Goal: Task Accomplishment & Management: Manage account settings

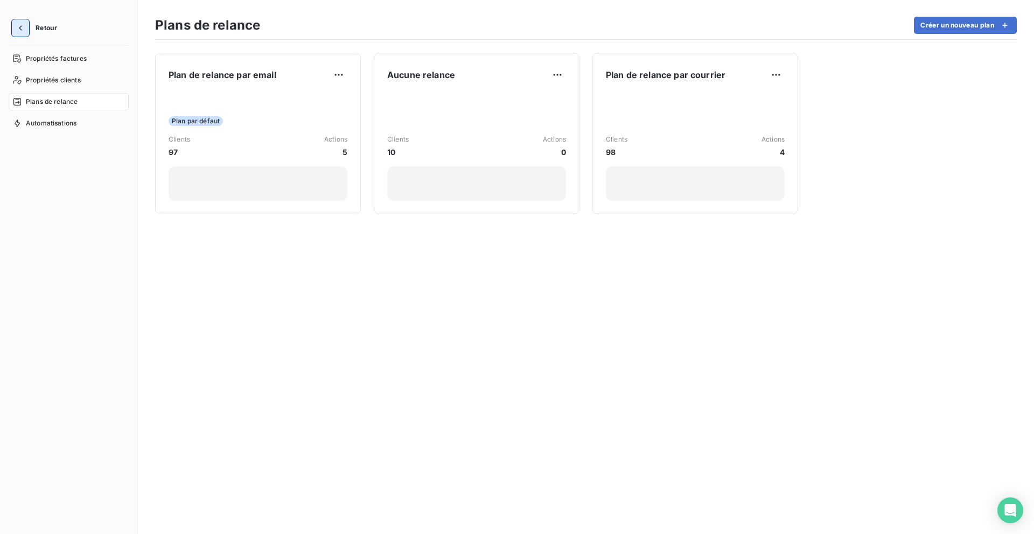
click at [19, 30] on icon "button" at bounding box center [20, 28] width 11 height 11
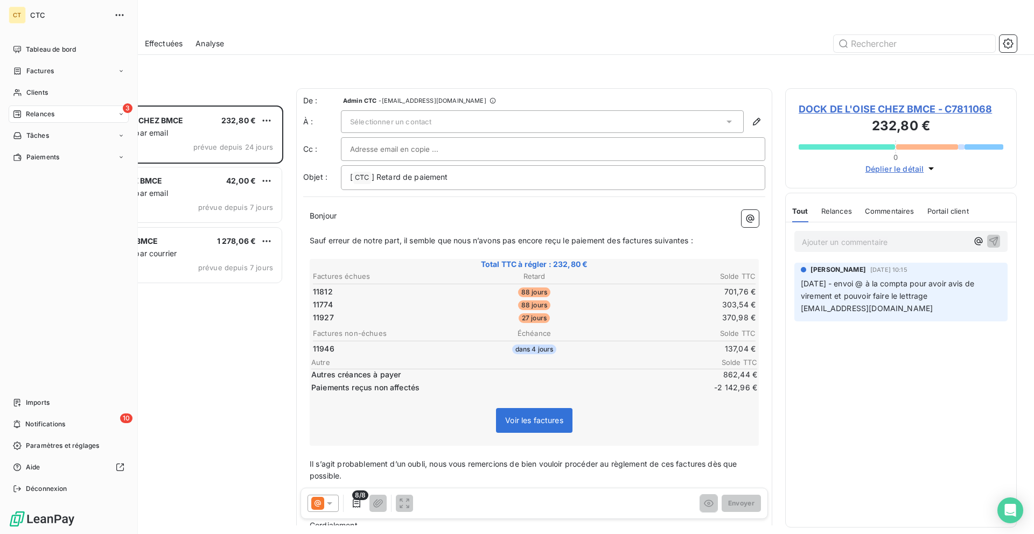
scroll to position [429, 232]
click at [76, 444] on span "Paramètres et réglages" at bounding box center [62, 446] width 73 height 10
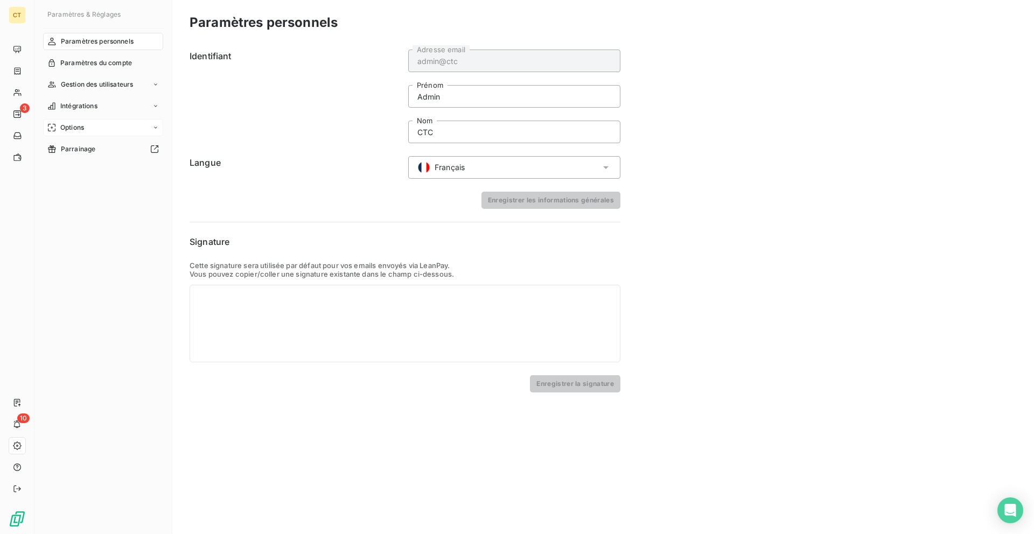
click at [86, 124] on div "Options" at bounding box center [103, 127] width 120 height 17
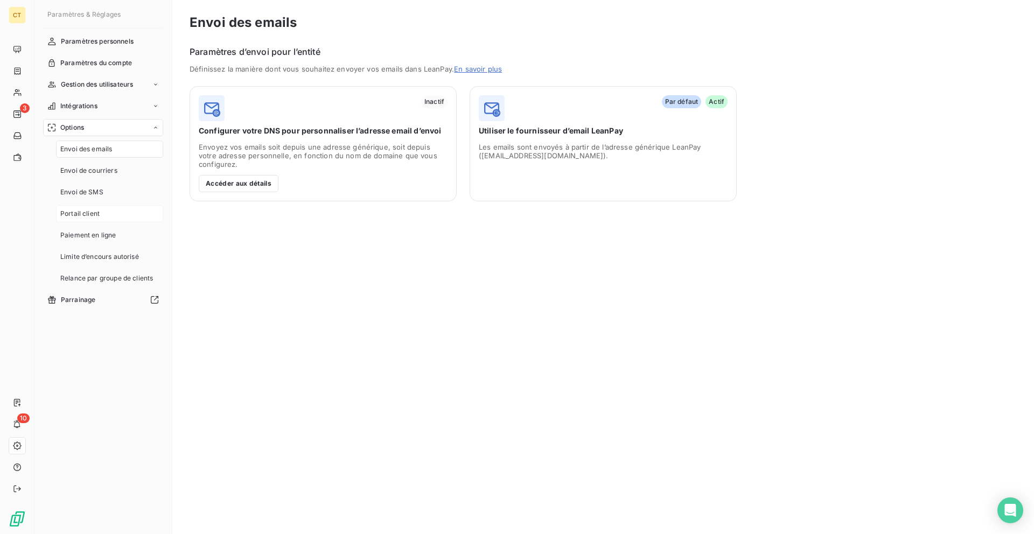
click at [88, 214] on span "Portail client" at bounding box center [79, 214] width 39 height 10
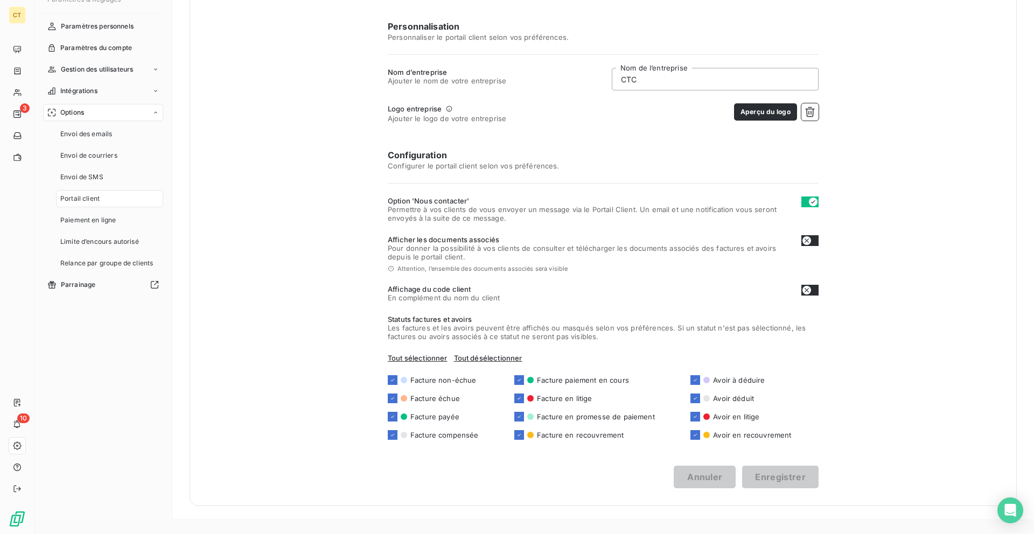
scroll to position [16, 0]
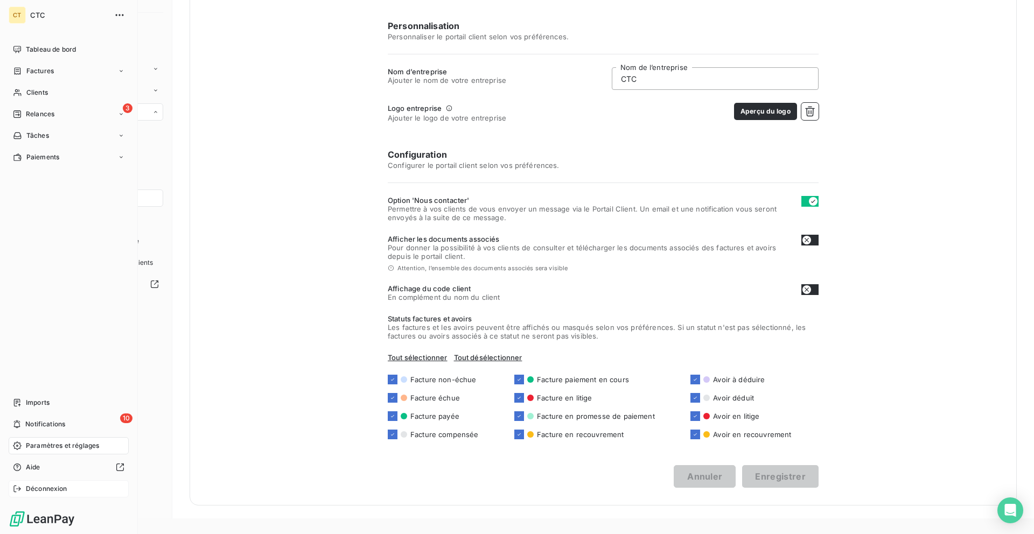
click at [25, 491] on div "Déconnexion" at bounding box center [69, 488] width 120 height 17
